Goal: Transaction & Acquisition: Purchase product/service

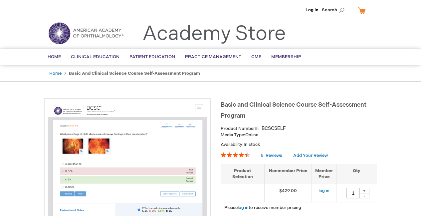
type input "1"
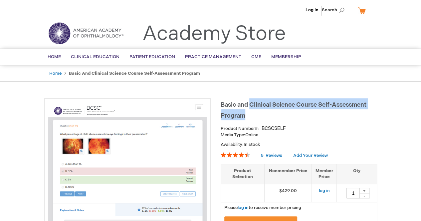
drag, startPoint x: 250, startPoint y: 100, endPoint x: 284, endPoint y: 115, distance: 37.1
click at [284, 115] on h1 "Basic and Clinical Science Course Self-Assessment Program" at bounding box center [299, 110] width 156 height 22
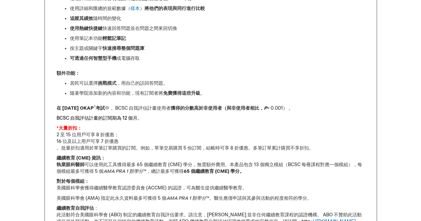
scroll to position [461, 0]
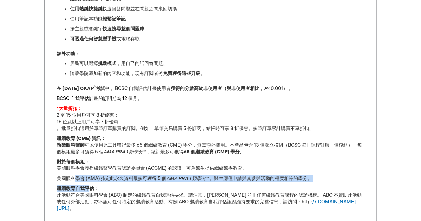
drag, startPoint x: 77, startPoint y: 174, endPoint x: 87, endPoint y: 188, distance: 17.6
click at [87, 188] on div "提升您的臨床知識 美國眼科學會 基礎與臨床科學課程™ 不斷發展，旨在為當今的 住院醫師 提供更有效率的學習體驗。 該學院的題庫 ——BCSC 自我評估計劃，可…" at bounding box center [211, 28] width 308 height 368
click at [158, 181] on p "美國眼科學會 (AMA) 指定此永久資料最多可獲得 5 個 AMA PRA 1 類學分 ™。醫生應僅申請與其參與活動的程度相符的學分。" at bounding box center [211, 178] width 308 height 7
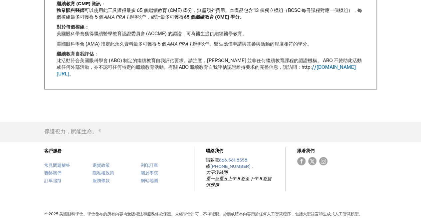
scroll to position [463, 0]
